Goal: Information Seeking & Learning: Learn about a topic

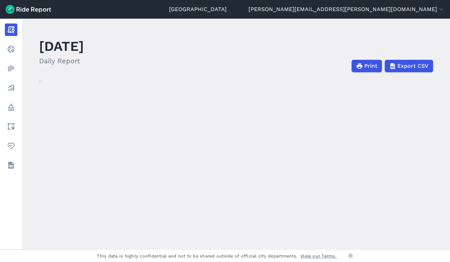
click at [12, 49] on icon at bounding box center [11, 49] width 8 height 8
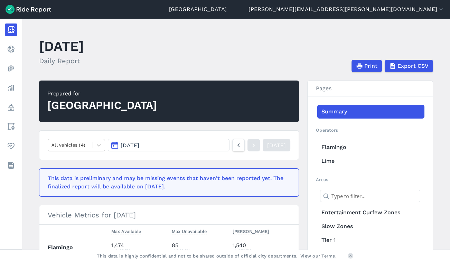
click at [17, 82] on link "Analyze" at bounding box center [11, 88] width 12 height 12
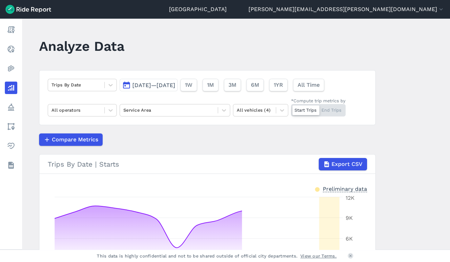
click at [110, 85] on icon at bounding box center [111, 85] width 4 height 2
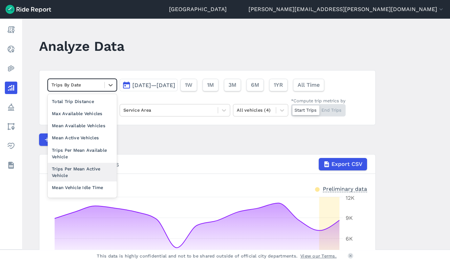
scroll to position [60, 0]
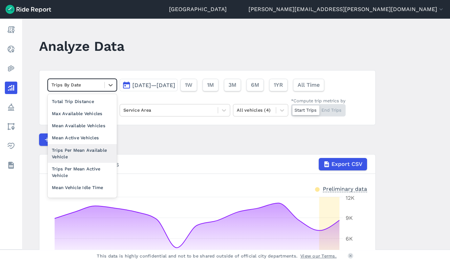
click at [75, 152] on div "Trips Per Mean Available Vehicle" at bounding box center [82, 153] width 69 height 19
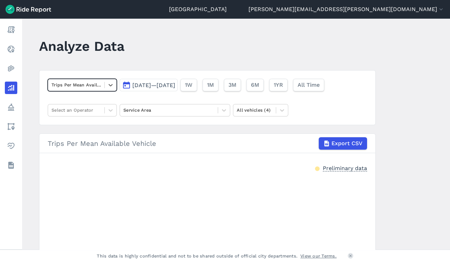
click at [178, 90] on button "[DATE]—[DATE]" at bounding box center [149, 85] width 58 height 12
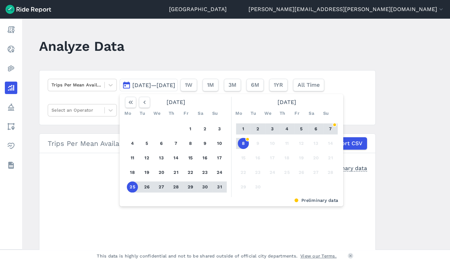
click at [144, 101] on use "button" at bounding box center [145, 102] width 2 height 3
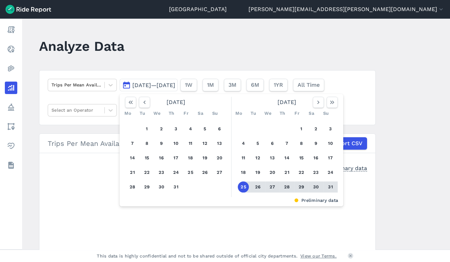
click at [143, 129] on button "1" at bounding box center [146, 128] width 11 height 11
click at [320, 102] on icon "button" at bounding box center [318, 102] width 7 height 7
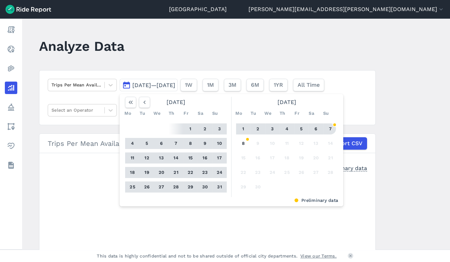
click at [331, 128] on button "7" at bounding box center [330, 128] width 11 height 11
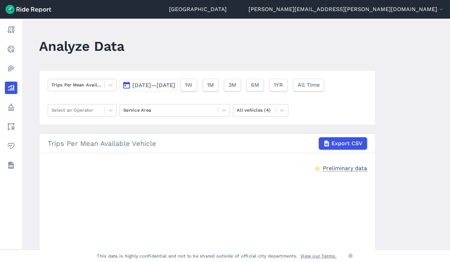
click at [113, 109] on div at bounding box center [111, 110] width 12 height 12
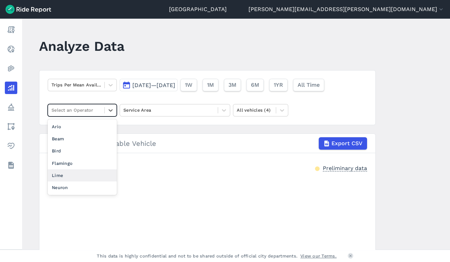
click at [67, 172] on div "Lime" at bounding box center [82, 175] width 69 height 12
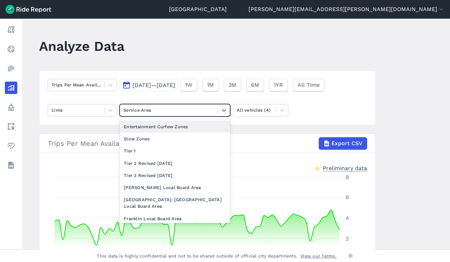
drag, startPoint x: 223, startPoint y: 113, endPoint x: 167, endPoint y: 177, distance: 85.3
click at [167, 177] on div "Tier 3 Revised [DATE]" at bounding box center [175, 175] width 111 height 12
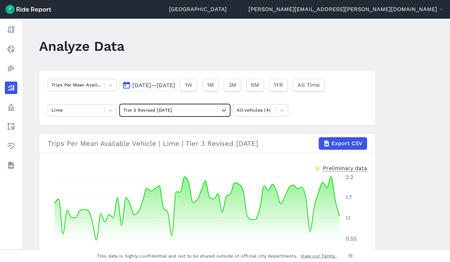
click at [276, 113] on div at bounding box center [282, 110] width 12 height 12
click at [385, 114] on main "Analyze Data Trips Per Mean Available Vehicle [DATE]—[DATE] 1W 1M 3M 6M 1YR All…" at bounding box center [236, 134] width 428 height 231
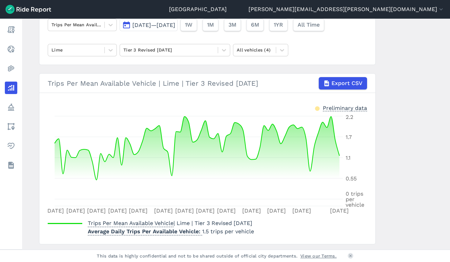
scroll to position [60, 0]
click at [109, 52] on icon at bounding box center [111, 50] width 4 height 2
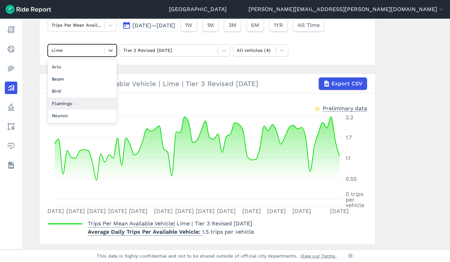
click at [59, 101] on div "Flamingo" at bounding box center [82, 104] width 69 height 12
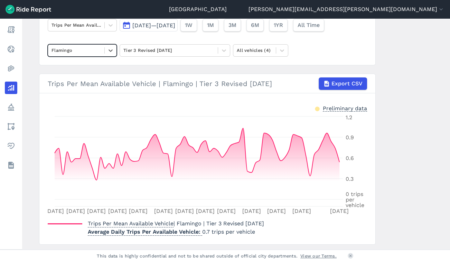
click at [108, 52] on icon at bounding box center [110, 50] width 7 height 7
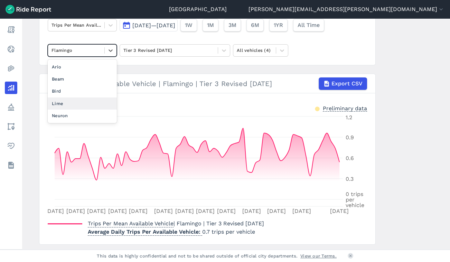
click at [58, 100] on div "Lime" at bounding box center [82, 104] width 69 height 12
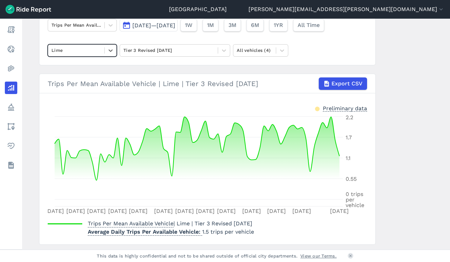
click at [175, 23] on span "[DATE]—[DATE]" at bounding box center [153, 25] width 43 height 7
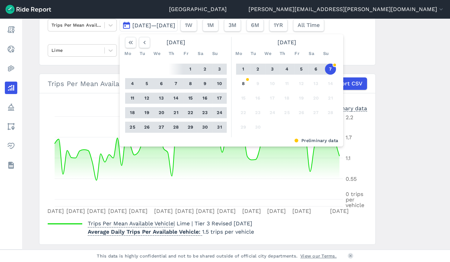
click at [145, 39] on icon "button" at bounding box center [144, 42] width 7 height 7
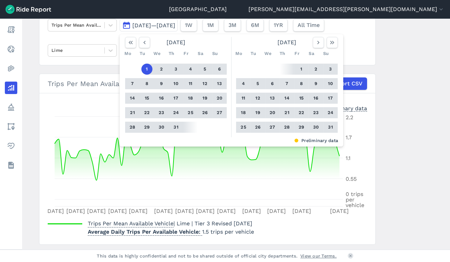
click at [145, 39] on icon "button" at bounding box center [144, 42] width 7 height 7
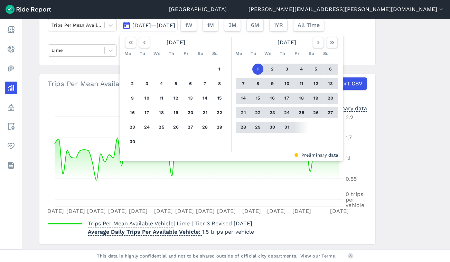
click at [145, 39] on icon "button" at bounding box center [144, 42] width 7 height 7
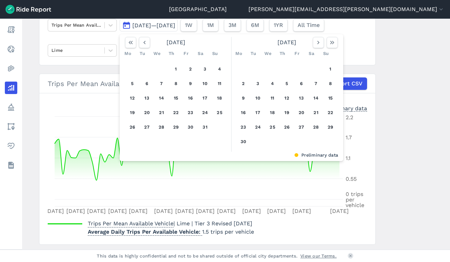
click at [145, 39] on icon "button" at bounding box center [144, 42] width 7 height 7
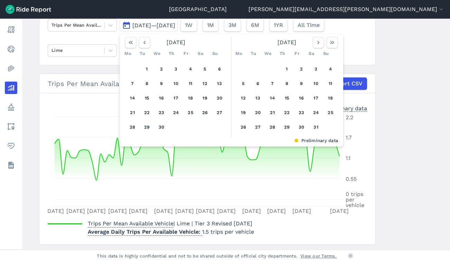
click at [145, 71] on button "1" at bounding box center [146, 69] width 11 height 11
click at [331, 41] on icon "button" at bounding box center [332, 42] width 7 height 7
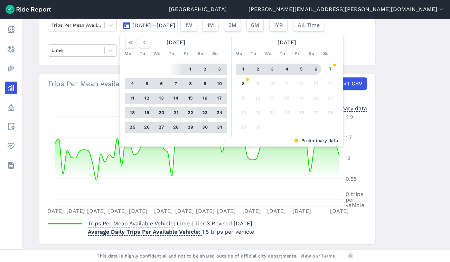
click at [317, 69] on button "6" at bounding box center [316, 69] width 11 height 11
